Goal: Information Seeking & Learning: Learn about a topic

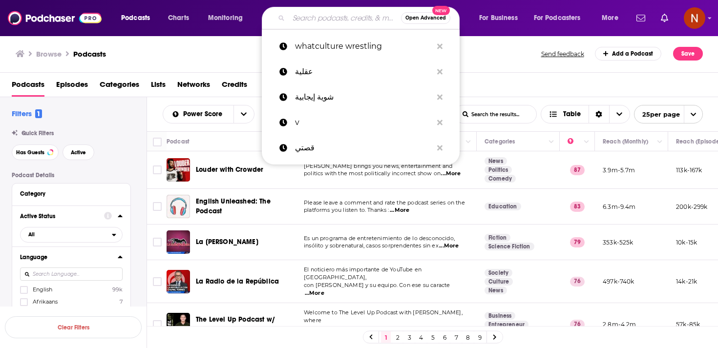
scroll to position [760, 0]
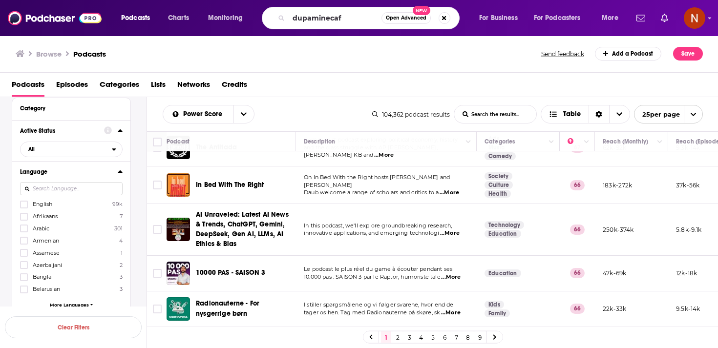
type input "dupaminecafe"
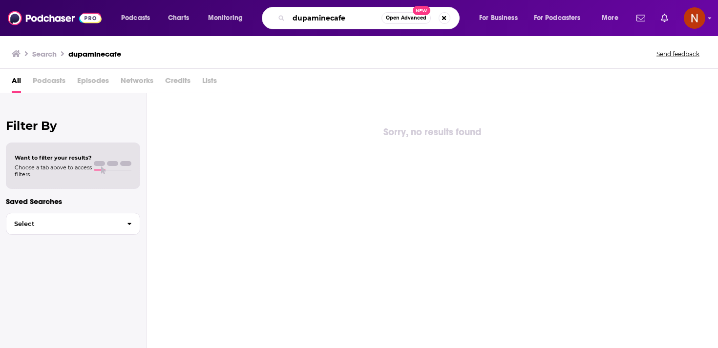
click at [343, 22] on input "dupaminecafe" at bounding box center [335, 18] width 93 height 16
paste input "دوبامين"
type input "دوبامين"
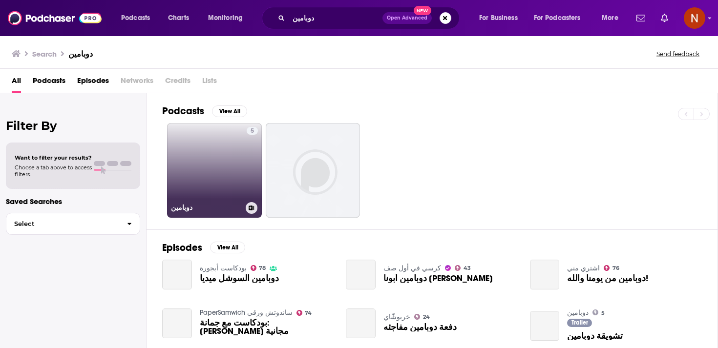
click at [228, 179] on link "5 دوبامين" at bounding box center [214, 170] width 95 height 95
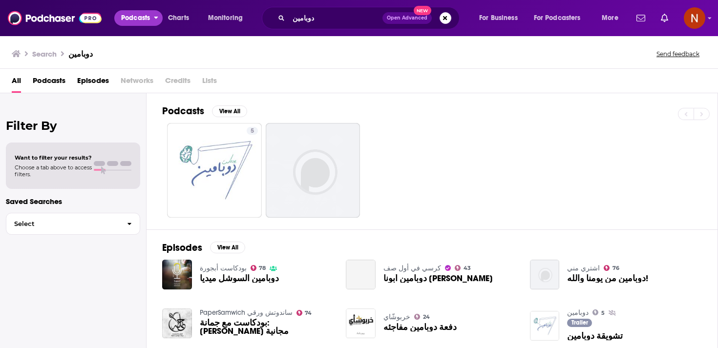
click at [137, 18] on span "Podcasts" at bounding box center [135, 18] width 29 height 14
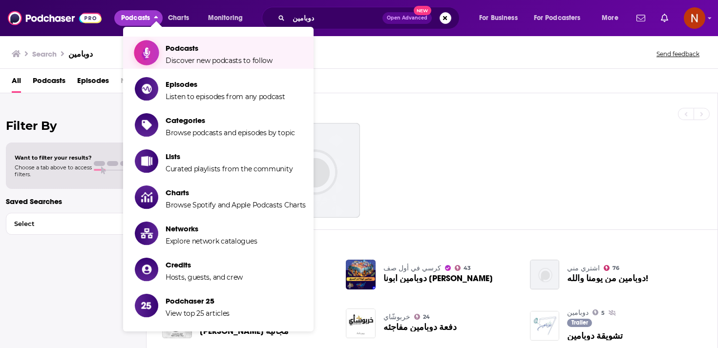
click at [154, 52] on span "Show item sub-menu" at bounding box center [146, 52] width 75 height 75
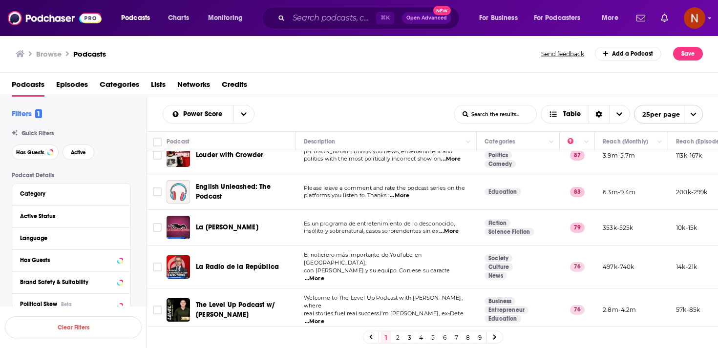
scroll to position [17, 0]
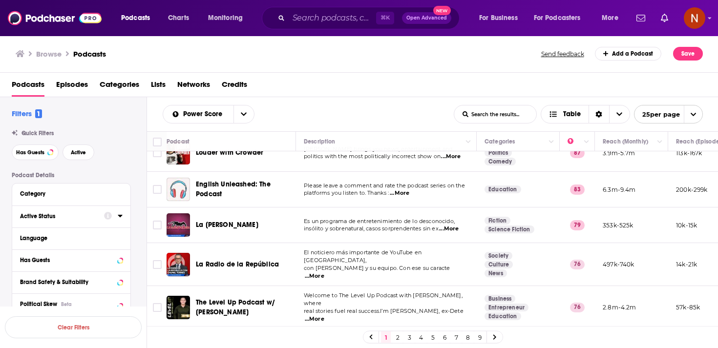
click at [117, 218] on div at bounding box center [113, 216] width 19 height 12
click at [120, 237] on icon at bounding box center [120, 238] width 5 height 8
click at [101, 256] on input at bounding box center [71, 255] width 103 height 13
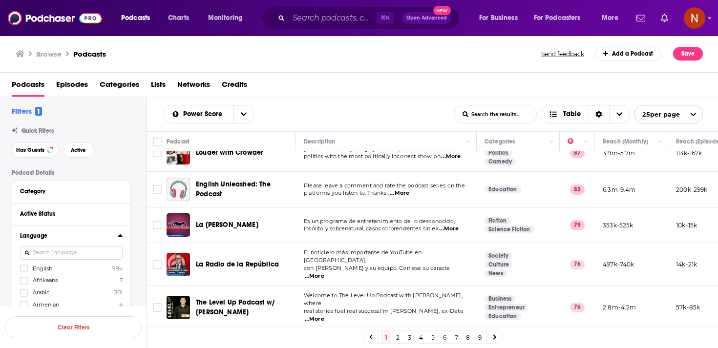
click at [45, 294] on span "Arabic" at bounding box center [41, 292] width 17 height 7
click at [24, 296] on input "multiSelectOption-ar-2" at bounding box center [24, 296] width 0 height 0
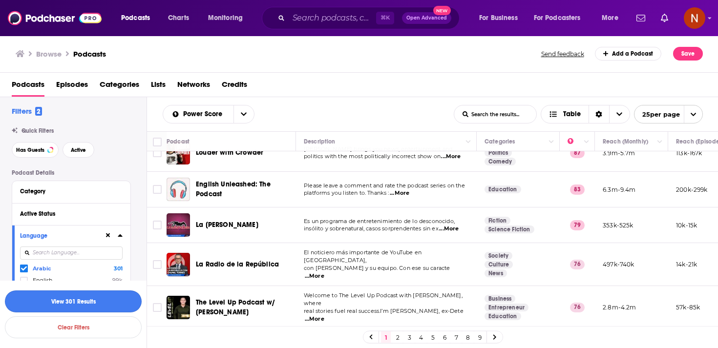
click at [99, 299] on button "View 301 Results" at bounding box center [73, 302] width 137 height 22
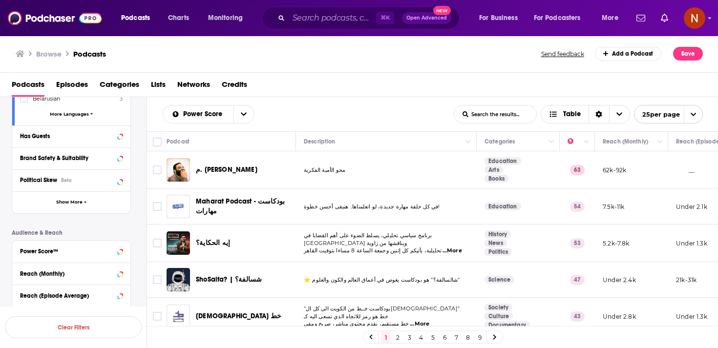
scroll to position [200, 0]
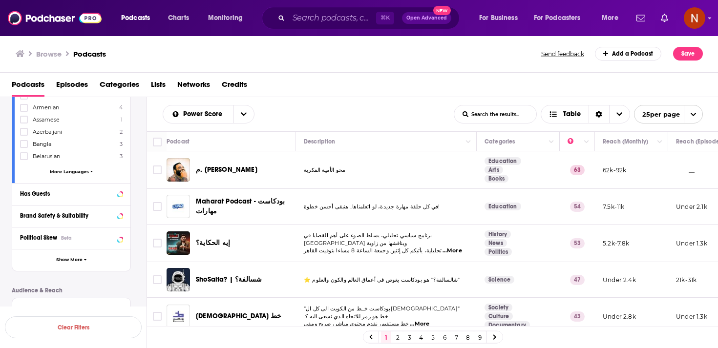
click at [90, 274] on div "Podcast Details Category Active Status Language Arabic 301 English 99k Afrikaan…" at bounding box center [79, 212] width 135 height 481
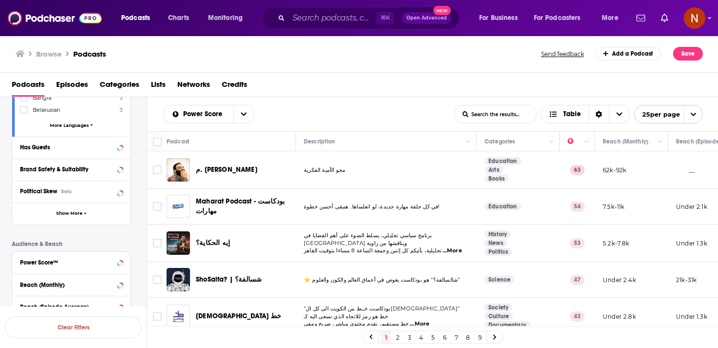
scroll to position [233, 0]
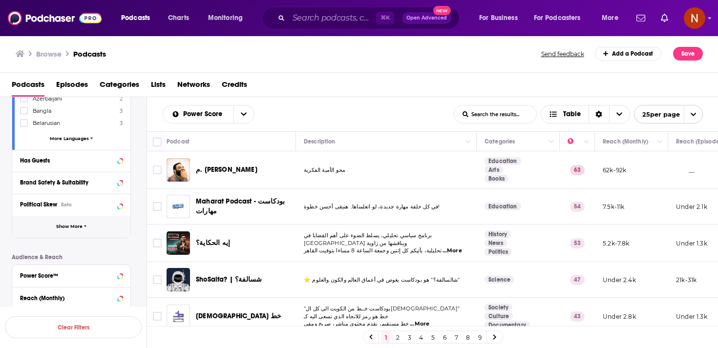
click at [62, 222] on button "Show More" at bounding box center [71, 227] width 118 height 22
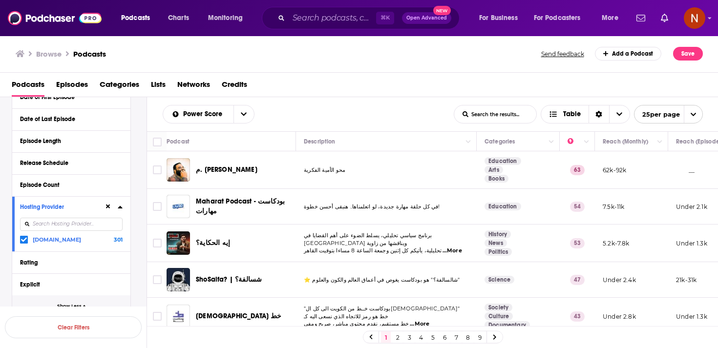
scroll to position [396, 0]
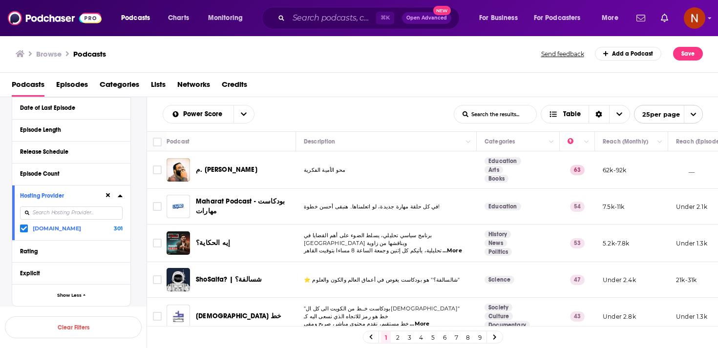
click at [25, 228] on icon at bounding box center [24, 229] width 6 height 4
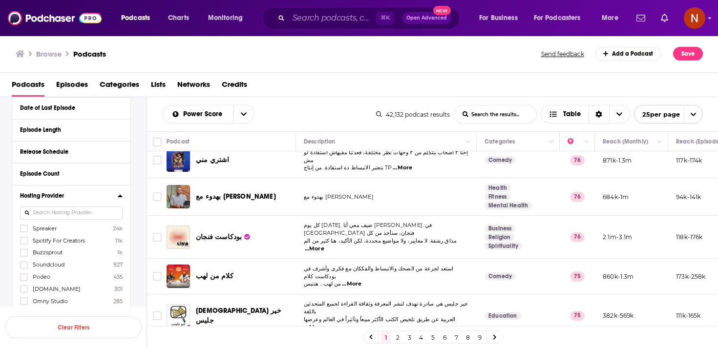
scroll to position [744, 0]
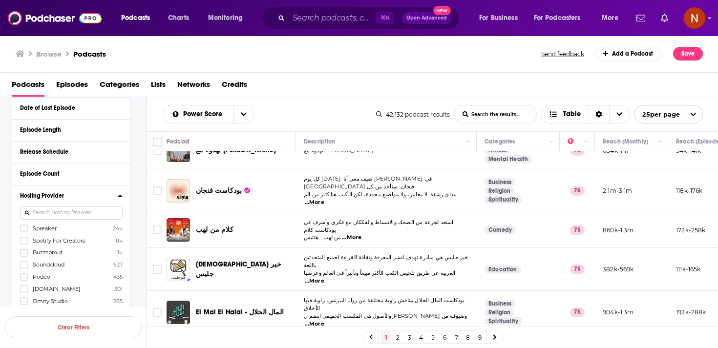
click at [396, 339] on link "2" at bounding box center [398, 338] width 10 height 12
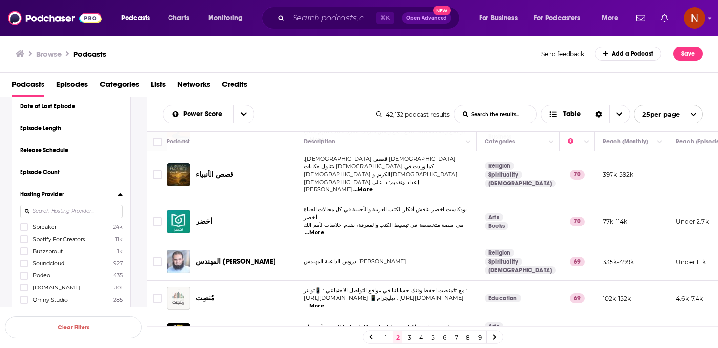
scroll to position [740, 0]
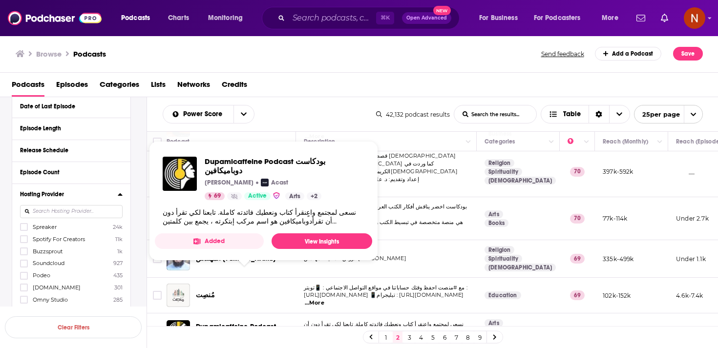
click at [250, 323] on span "Dupamicaffeine Podcast بودكاست دوباميكافين" at bounding box center [236, 332] width 80 height 18
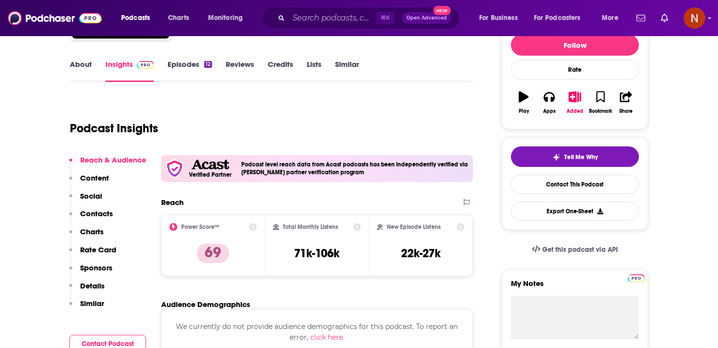
scroll to position [149, 0]
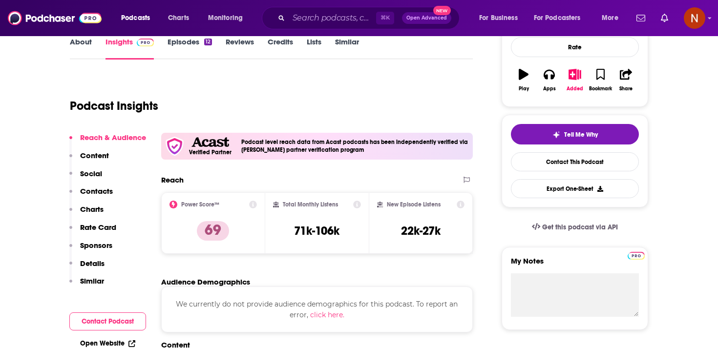
click at [188, 46] on link "Episodes 12" at bounding box center [190, 48] width 44 height 22
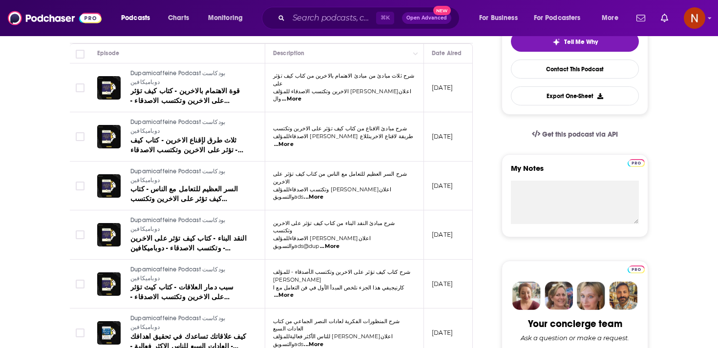
scroll to position [246, 0]
